Goal: Check status: Check status

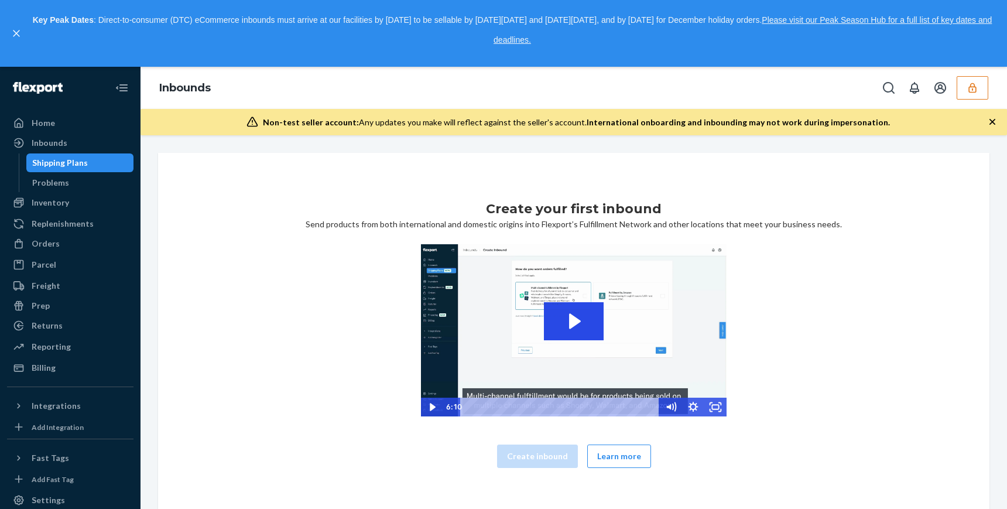
click at [975, 86] on icon "button" at bounding box center [973, 88] width 12 height 12
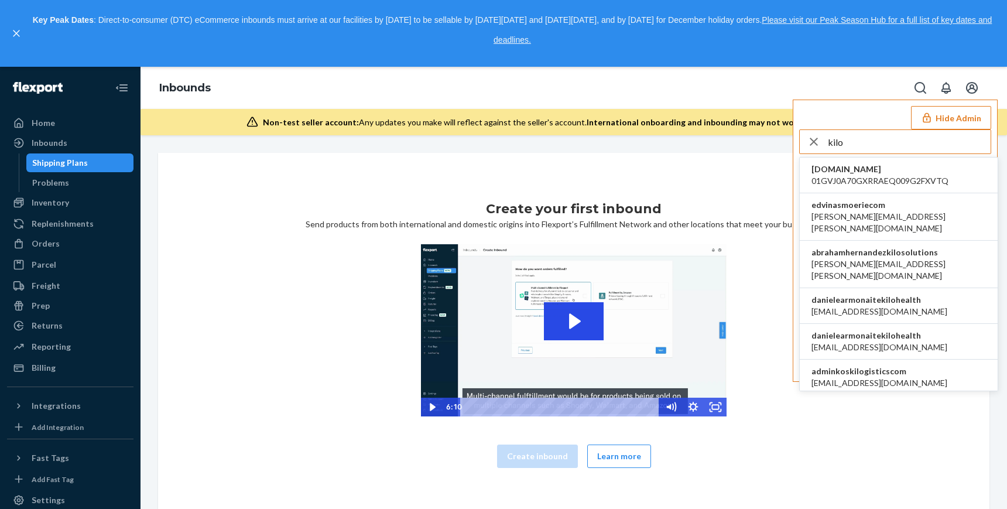
type input "kilo"
click at [870, 330] on span "danielearmonaitekilohealth" at bounding box center [880, 336] width 136 height 12
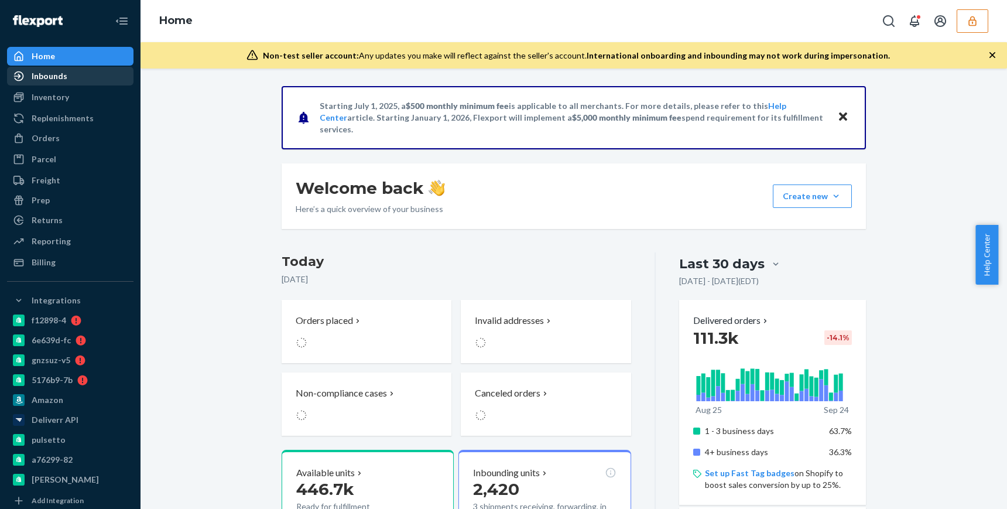
click at [60, 81] on div "Inbounds" at bounding box center [50, 76] width 36 height 12
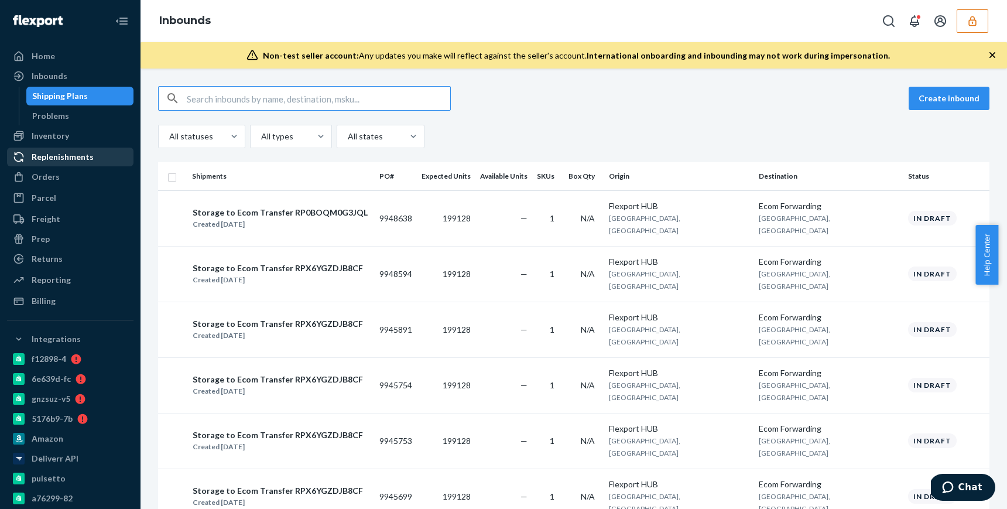
click at [33, 158] on div "Replenishments" at bounding box center [63, 157] width 62 height 12
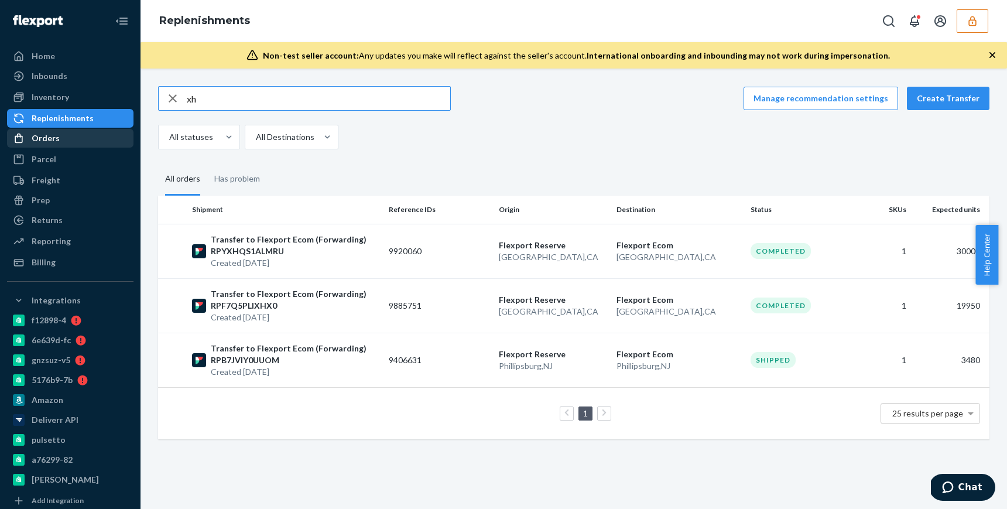
type input "xh"
click at [76, 135] on div "Orders" at bounding box center [70, 138] width 124 height 16
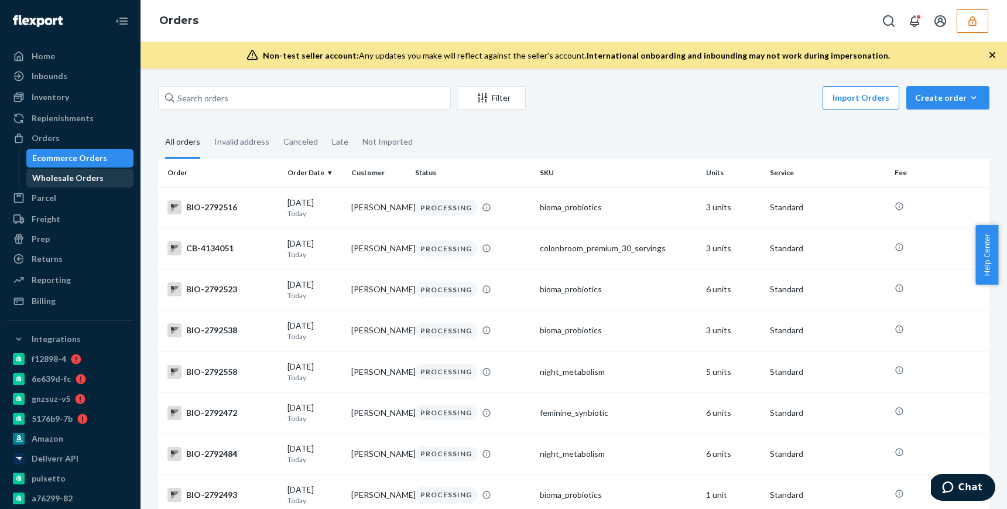
click at [70, 180] on div "Wholesale Orders" at bounding box center [67, 178] width 71 height 12
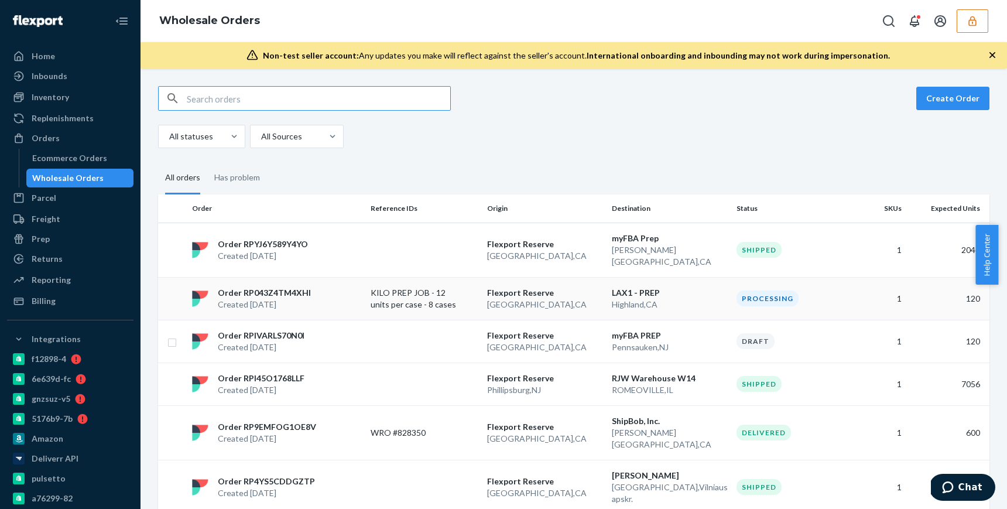
click at [509, 299] on p "San Bernardino , CA" at bounding box center [544, 305] width 115 height 12
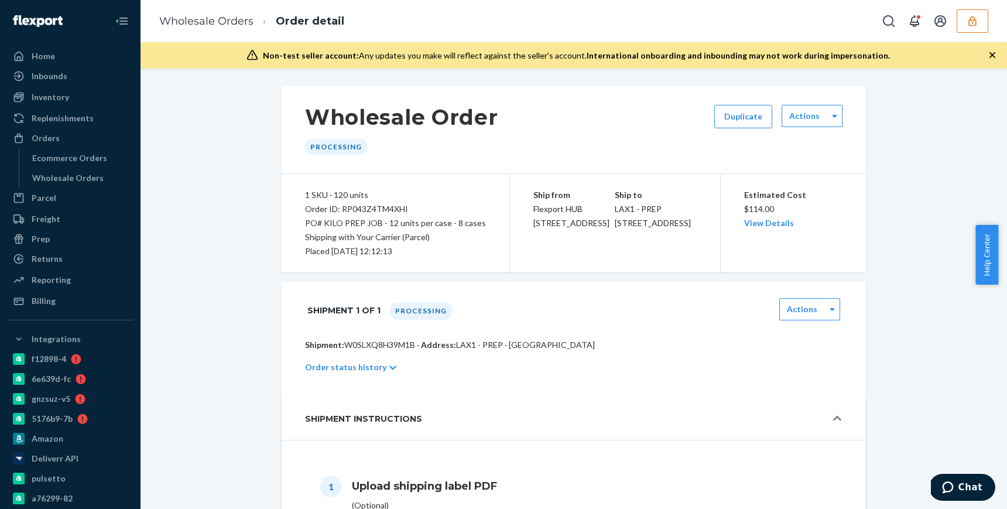
click at [509, 290] on div "Shipment 1 of 1 Processing Actions" at bounding box center [574, 310] width 585 height 57
